Goal: Task Accomplishment & Management: Use online tool/utility

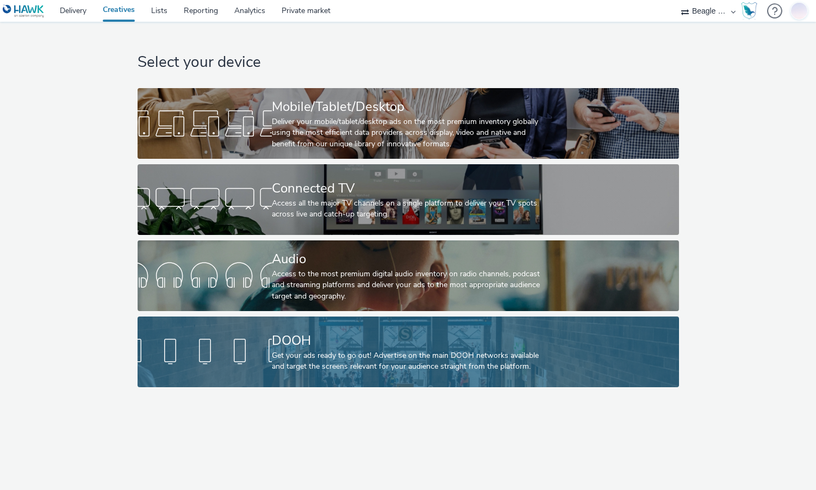
click at [394, 333] on div "DOOH" at bounding box center [406, 340] width 269 height 19
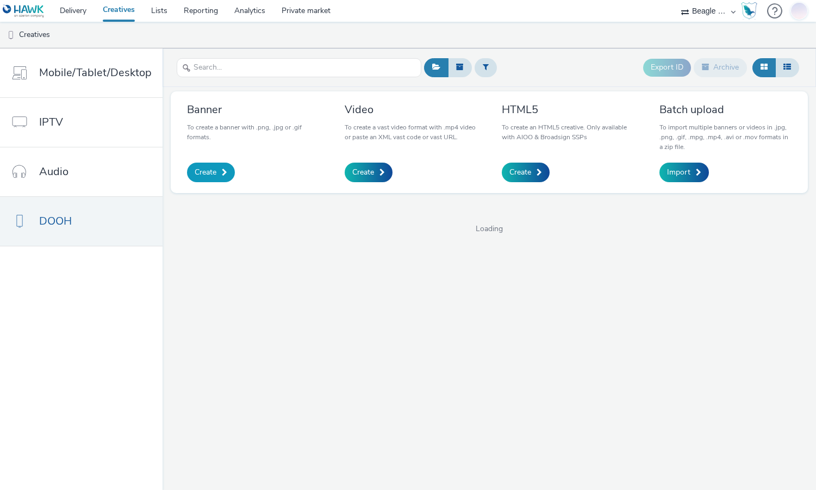
click at [215, 172] on link "Create" at bounding box center [211, 173] width 48 height 20
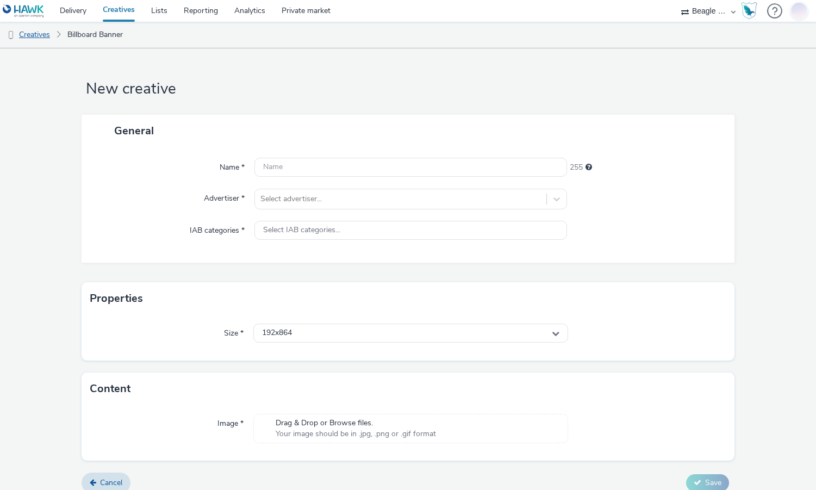
click at [38, 33] on link "Creatives" at bounding box center [27, 35] width 55 height 26
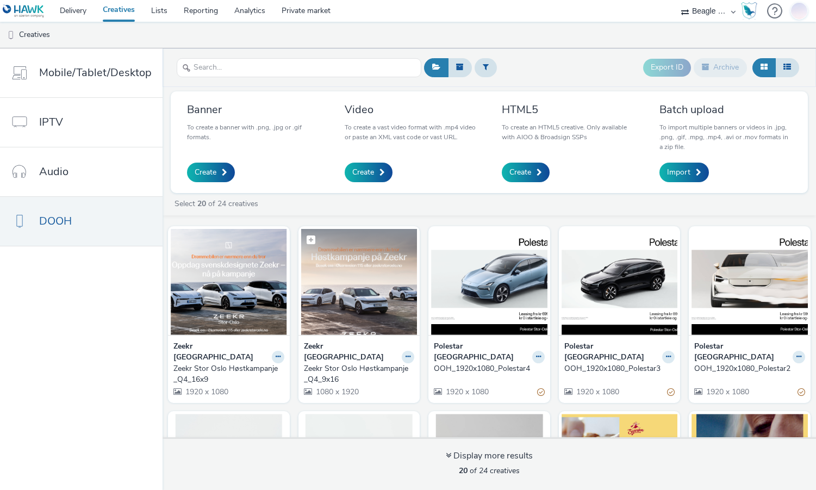
click at [370, 272] on img at bounding box center [359, 282] width 116 height 106
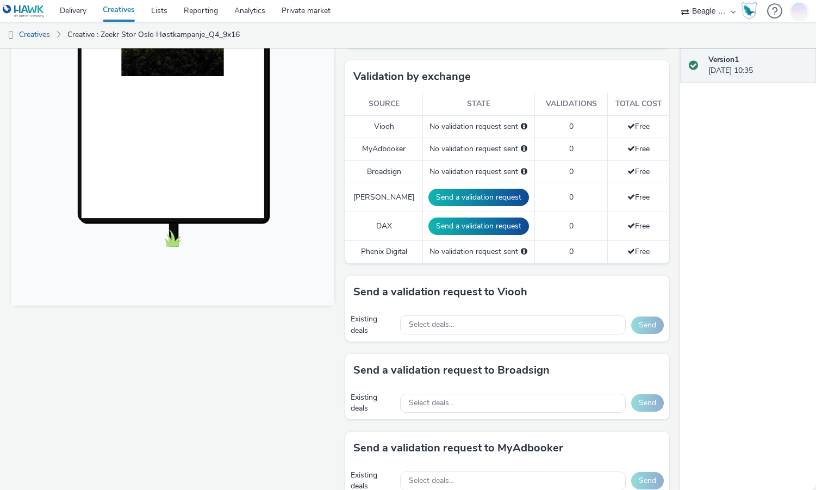
scroll to position [288, 0]
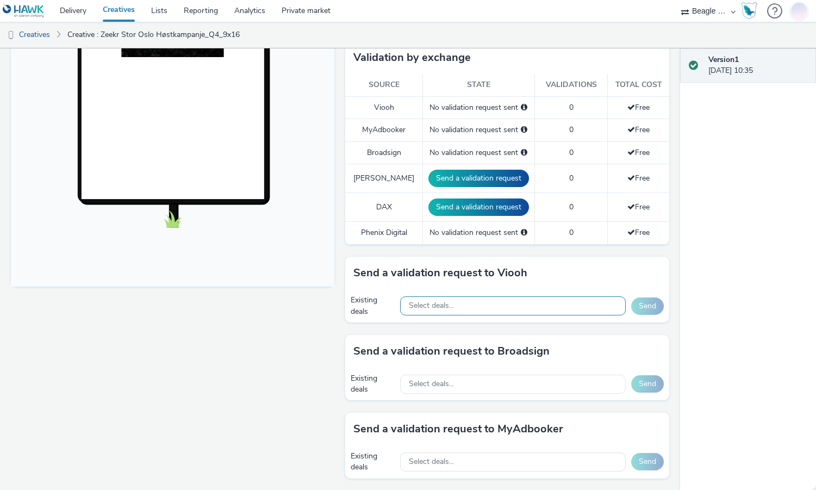
click at [494, 305] on div "Select deals..." at bounding box center [513, 305] width 226 height 19
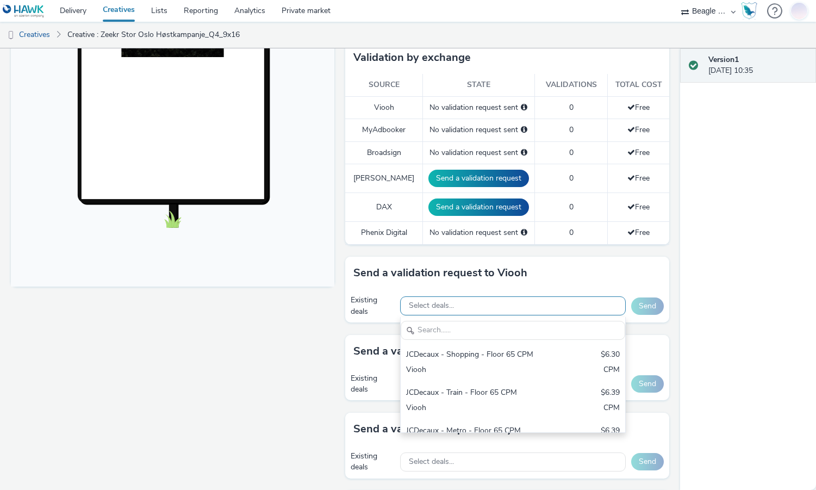
scroll to position [0, 0]
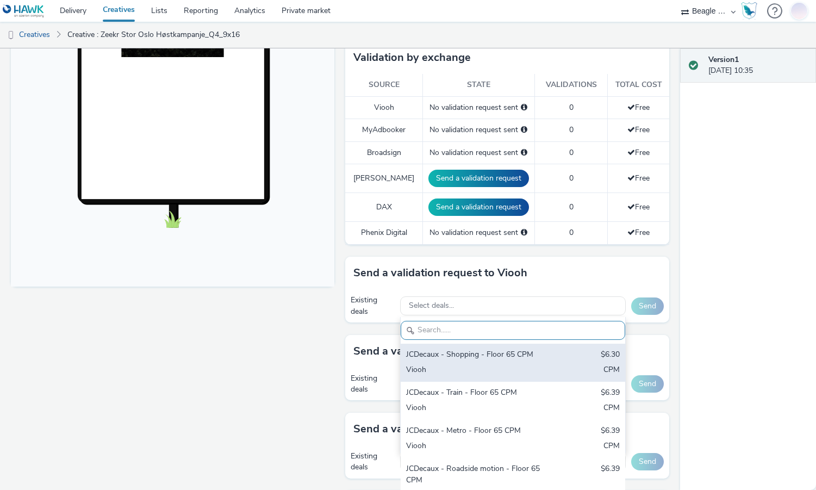
click at [472, 359] on div "JCDecaux - Shopping - Floor 65 CPM" at bounding box center [476, 355] width 140 height 13
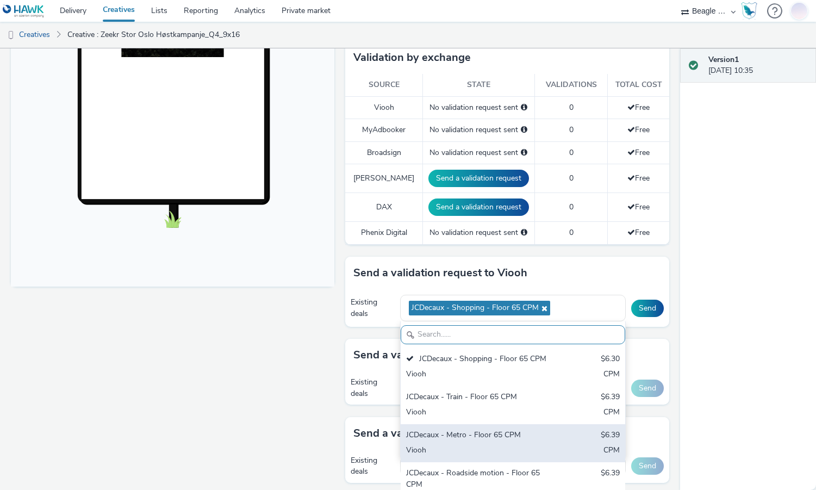
click at [463, 442] on div "JCDecaux - Metro - Floor 65 CPM" at bounding box center [476, 436] width 140 height 13
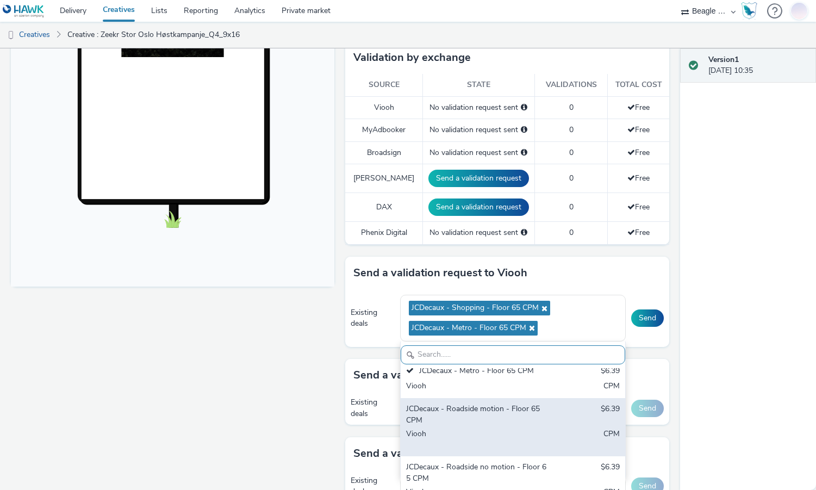
scroll to position [114, 0]
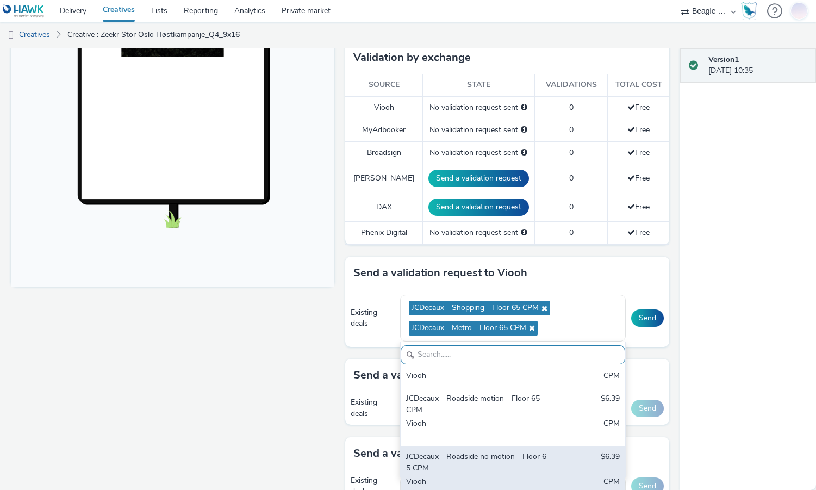
click at [470, 470] on div "JCDecaux - Roadside no motion - Floor 65 CPM" at bounding box center [476, 462] width 140 height 22
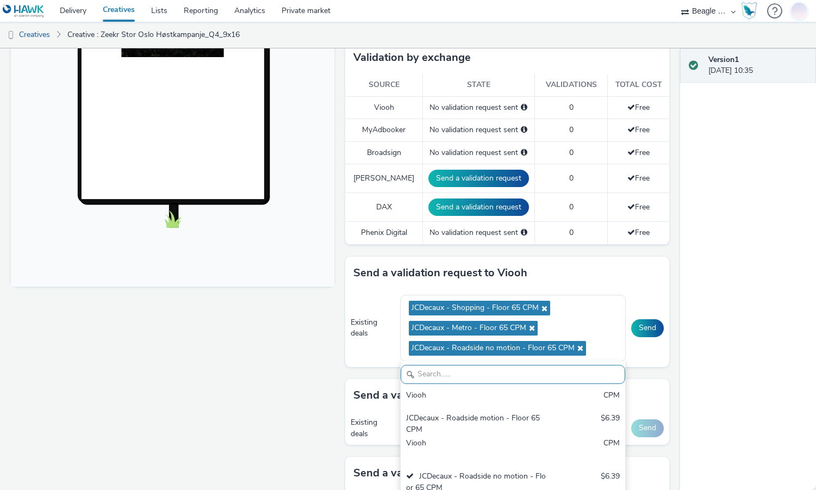
click at [665, 360] on div "Enabled Version 1 - Created on [DATE] Zeekr Stor Oslo Høstkampanje_Q4_9x16 for …" at bounding box center [340, 269] width 680 height 442
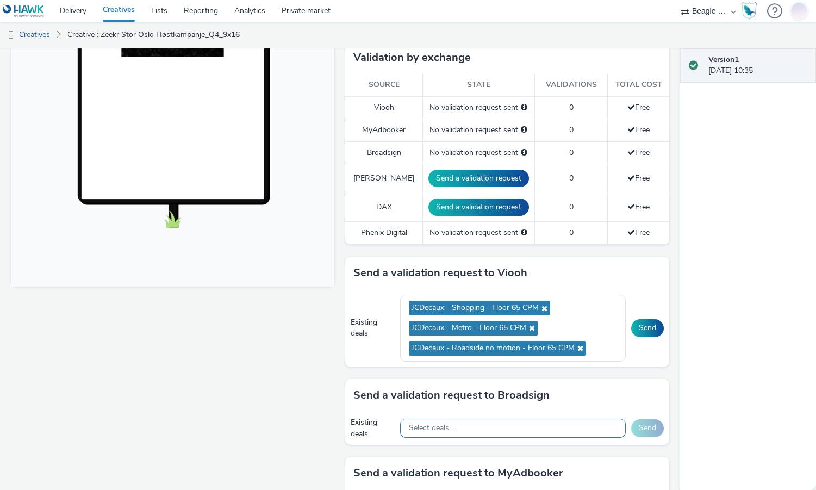
click at [443, 426] on span "Select deals..." at bounding box center [431, 428] width 45 height 9
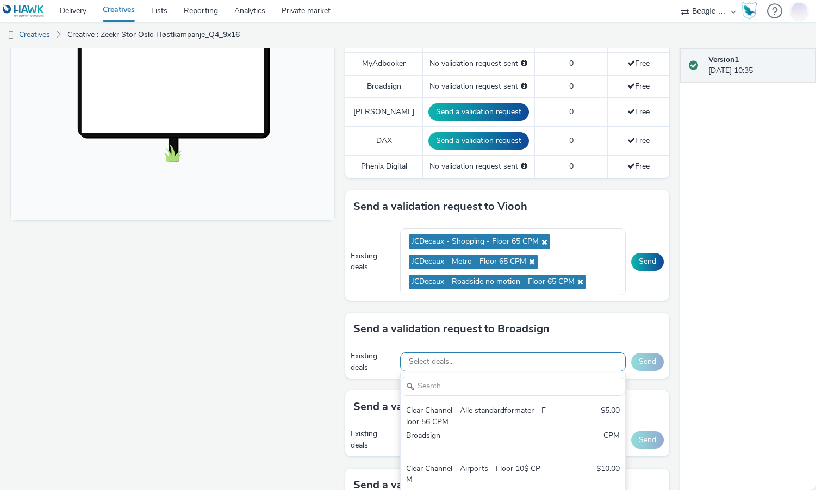
scroll to position [357, 0]
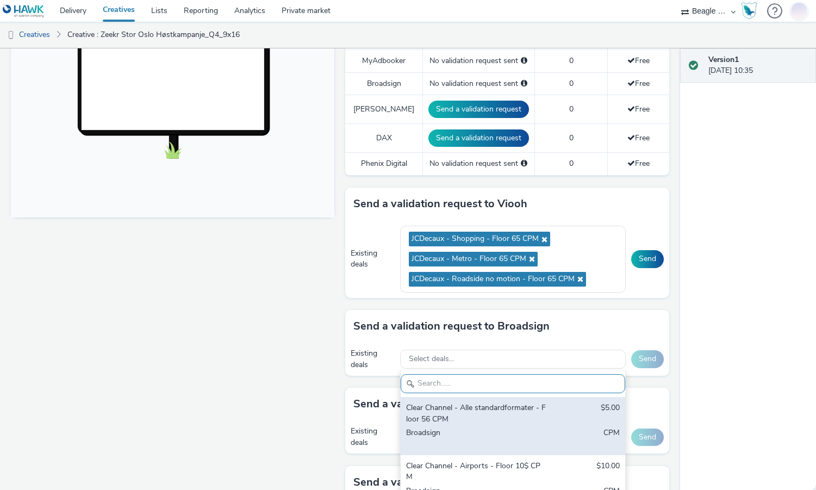
click at [484, 416] on div "Clear Channel - Alle standardformater - Floor 56 CPM" at bounding box center [476, 413] width 140 height 22
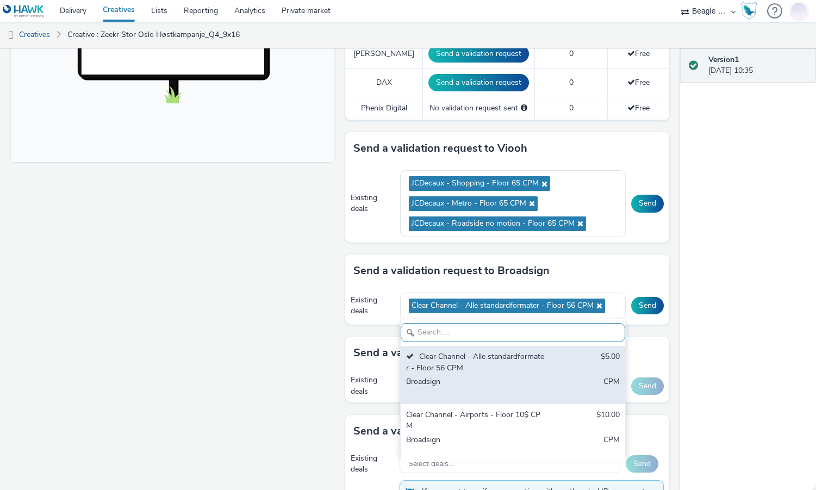
scroll to position [413, 0]
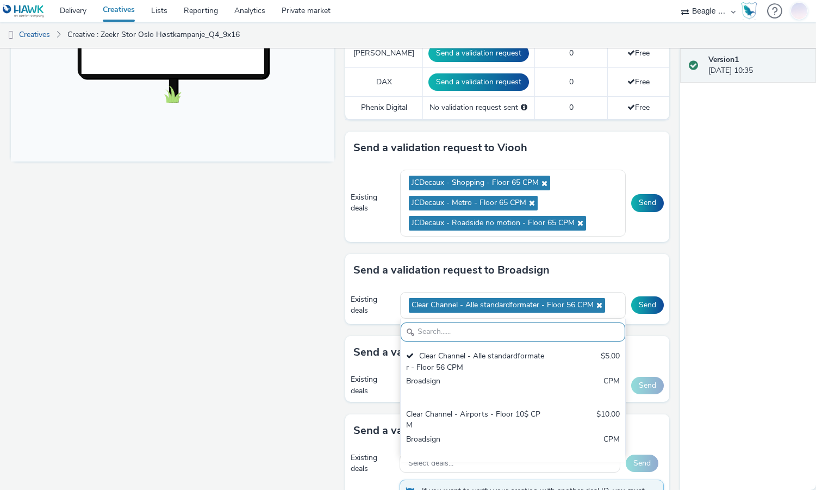
click at [724, 240] on div "Version 1 [DATE] 10:35" at bounding box center [748, 269] width 136 height 442
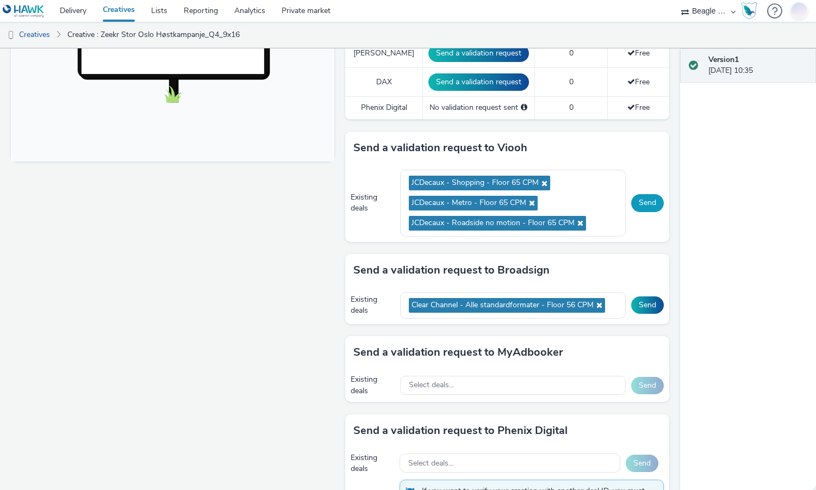
click at [631, 202] on button "Send" at bounding box center [647, 202] width 33 height 17
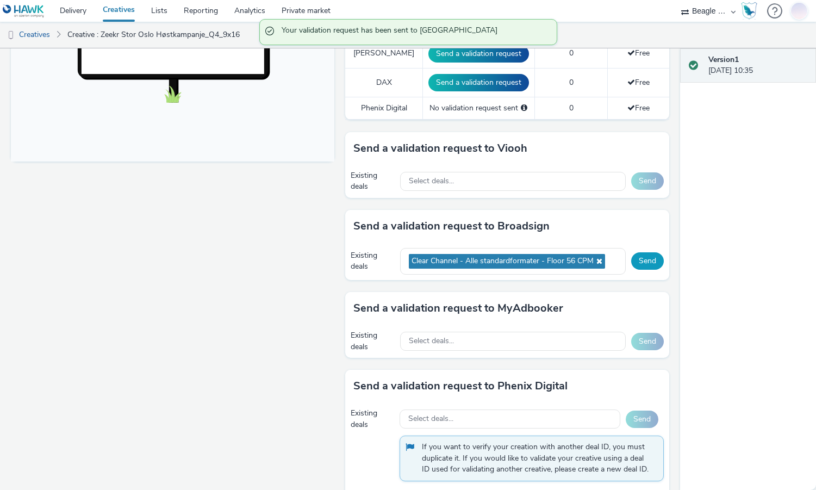
click at [637, 262] on button "Send" at bounding box center [647, 260] width 33 height 17
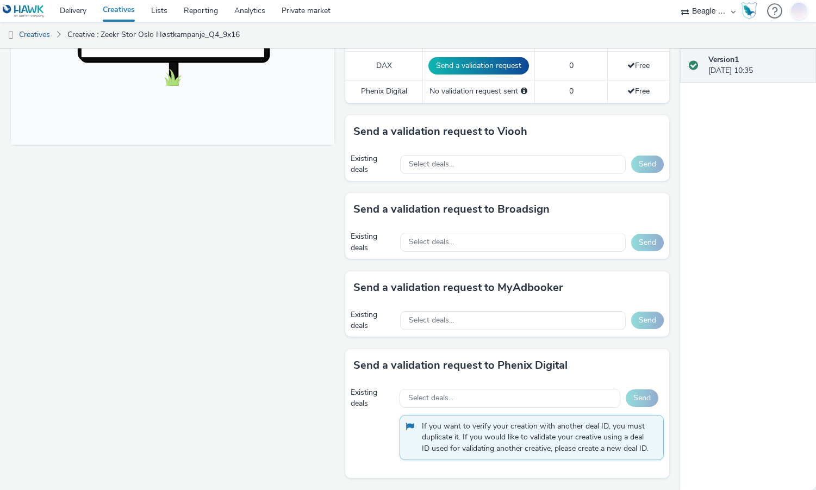
scroll to position [430, 0]
click at [461, 319] on div "Select deals..." at bounding box center [513, 320] width 226 height 19
click at [449, 403] on div "Select deals..." at bounding box center [510, 398] width 221 height 19
click at [334, 332] on div "Fullscreen" at bounding box center [175, 94] width 329 height 791
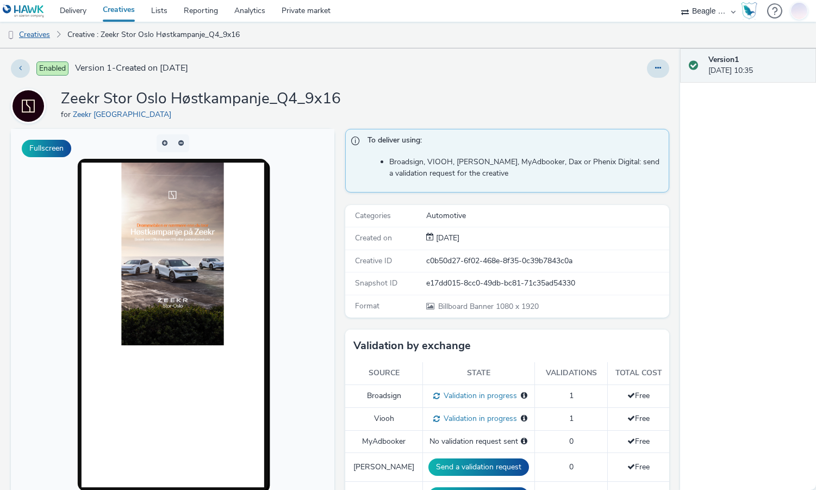
click at [45, 34] on link "Creatives" at bounding box center [27, 35] width 55 height 26
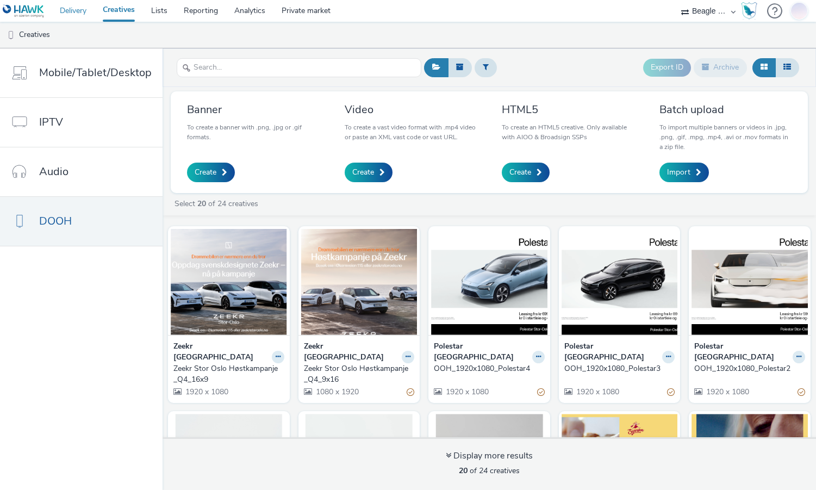
click at [77, 6] on link "Delivery" at bounding box center [73, 11] width 43 height 22
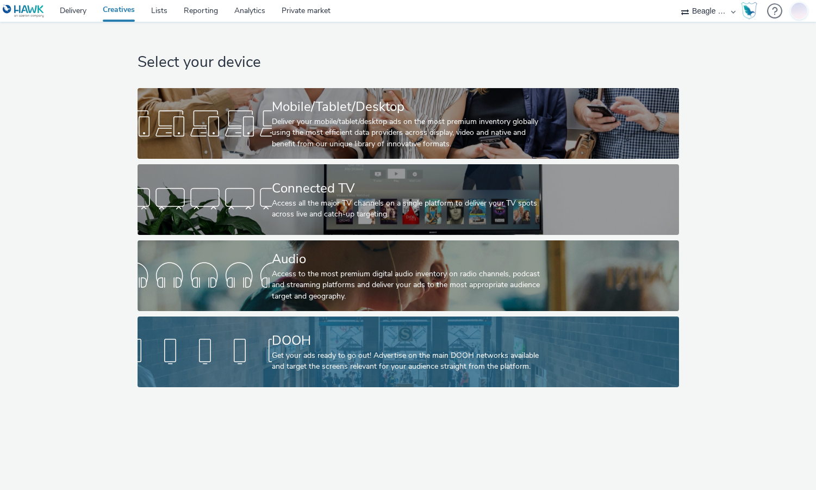
click at [298, 345] on div "DOOH" at bounding box center [406, 340] width 269 height 19
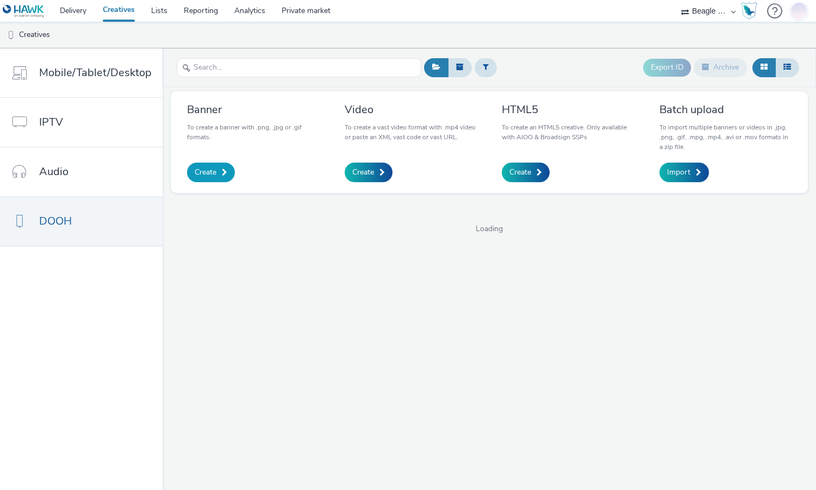
click at [216, 175] on link "Create" at bounding box center [211, 173] width 48 height 20
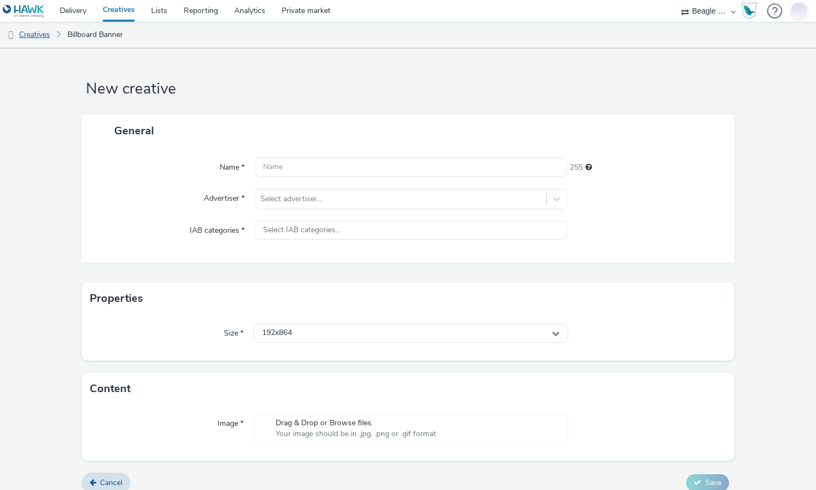
click at [43, 35] on link "Creatives" at bounding box center [27, 35] width 55 height 26
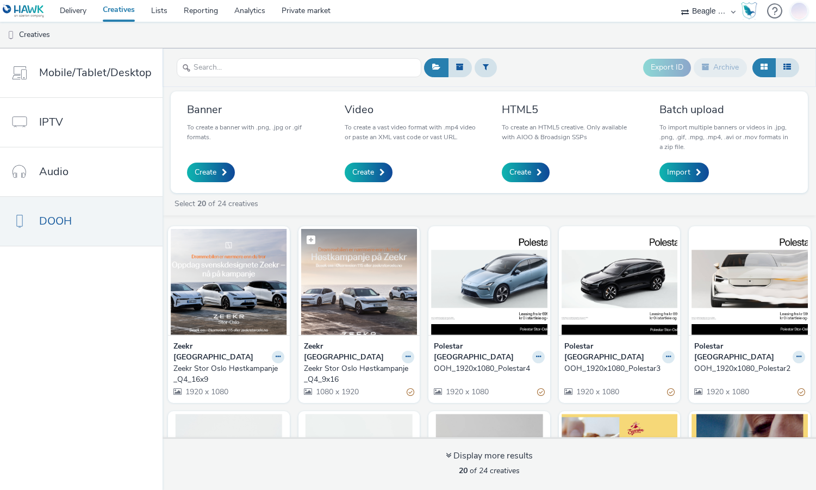
click at [371, 282] on img at bounding box center [359, 282] width 116 height 106
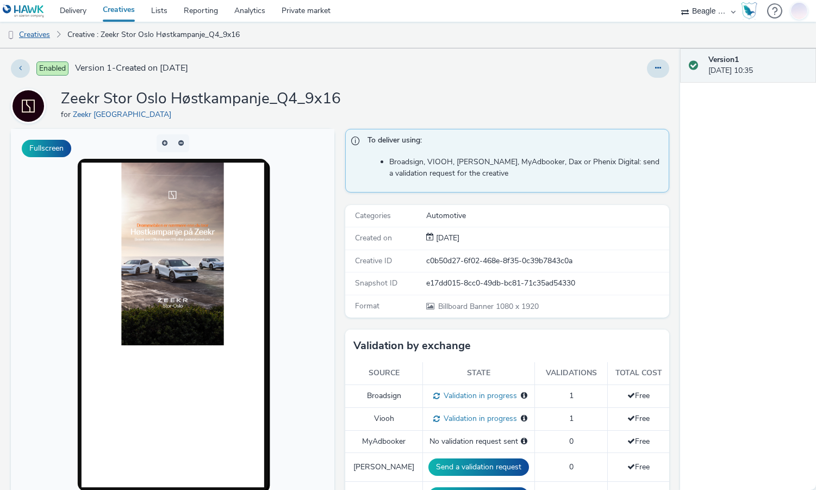
click at [44, 34] on link "Creatives" at bounding box center [27, 35] width 55 height 26
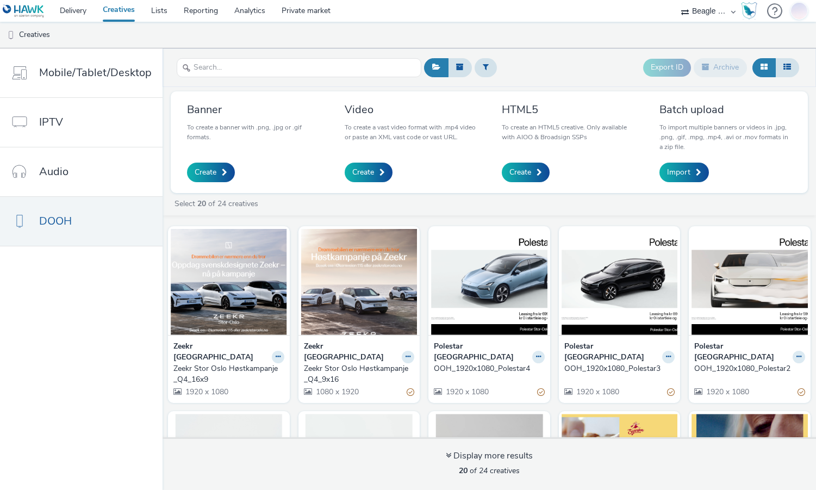
click at [115, 5] on link "Creatives" at bounding box center [119, 11] width 48 height 22
click at [72, 3] on link "Delivery" at bounding box center [73, 11] width 43 height 22
